Goal: Find specific page/section: Find specific page/section

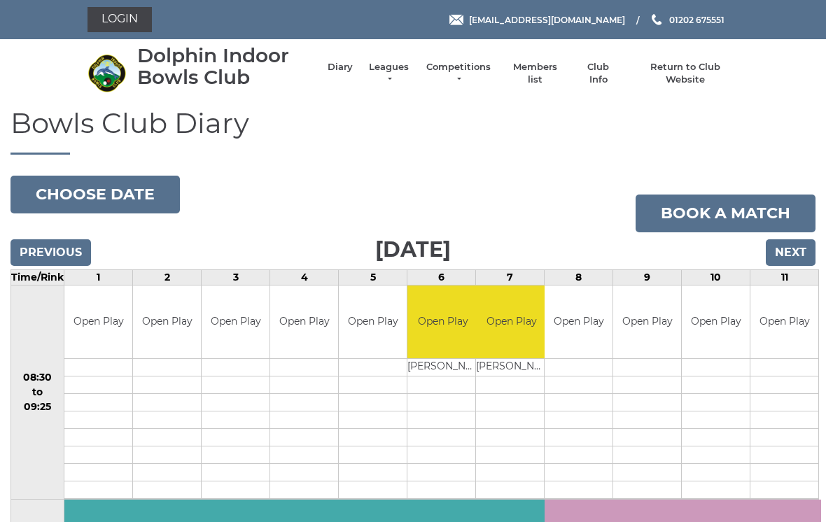
click at [392, 78] on link "Leagues" at bounding box center [389, 73] width 44 height 25
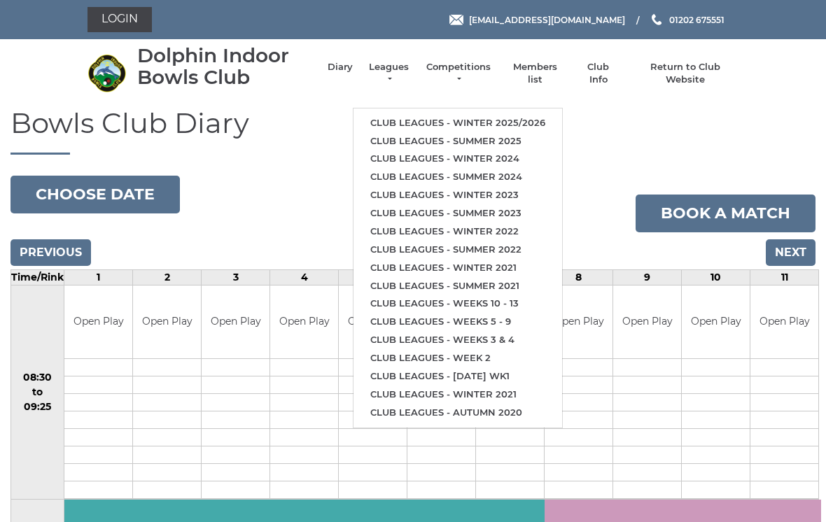
click at [481, 116] on link "Club leagues - Winter 2025/2026" at bounding box center [457, 123] width 208 height 18
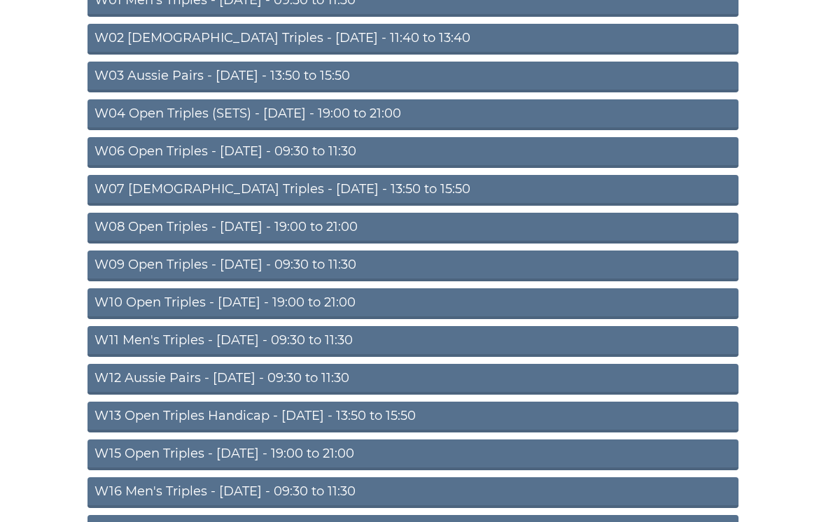
scroll to position [204, 0]
click at [314, 455] on link "W15 Open Triples - Thursday - 19:00 to 21:00" at bounding box center [412, 454] width 651 height 31
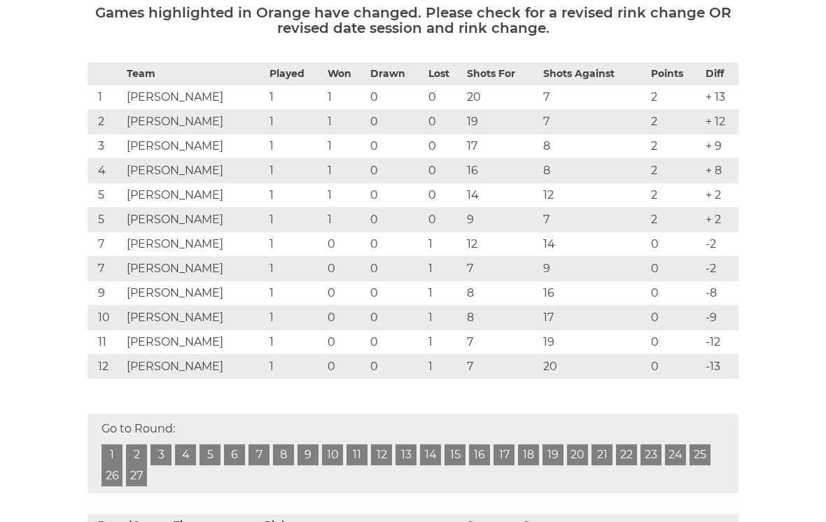
scroll to position [239, 0]
